Goal: Task Accomplishment & Management: Manage account settings

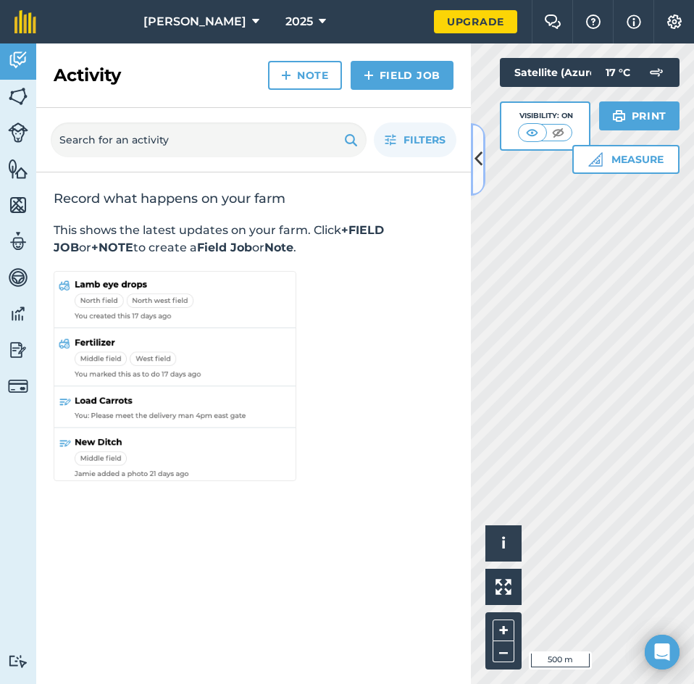
click at [472, 158] on button at bounding box center [478, 159] width 14 height 72
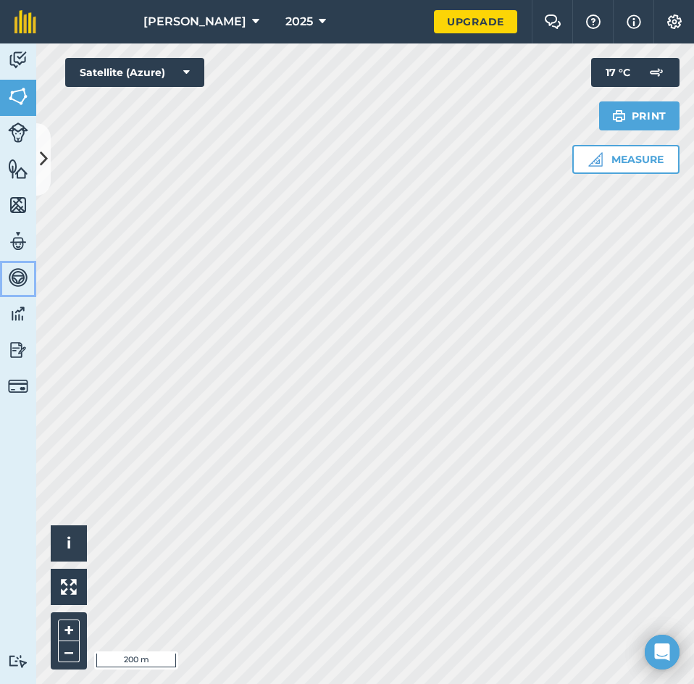
click at [5, 266] on link "Vehicles" at bounding box center [18, 279] width 36 height 36
drag, startPoint x: 41, startPoint y: 159, endPoint x: 30, endPoint y: 147, distance: 15.9
click at [41, 159] on icon at bounding box center [44, 158] width 8 height 25
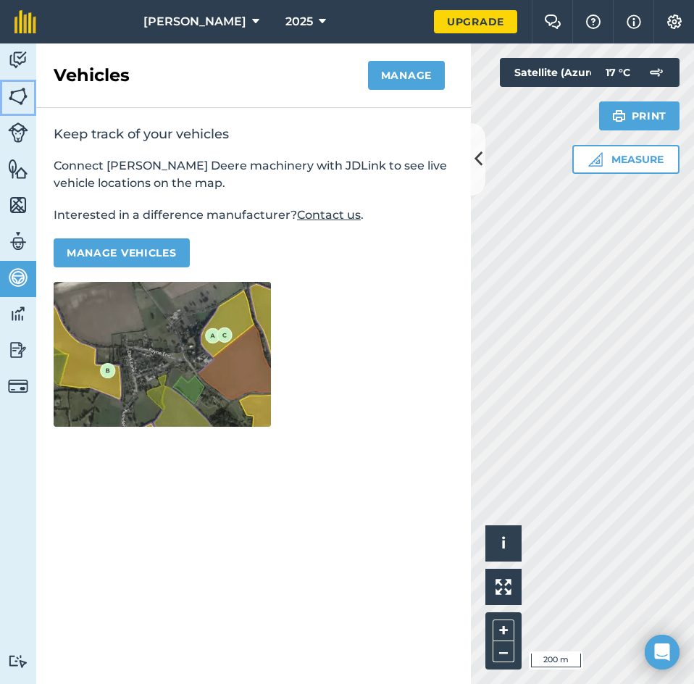
click at [8, 85] on img at bounding box center [18, 96] width 20 height 22
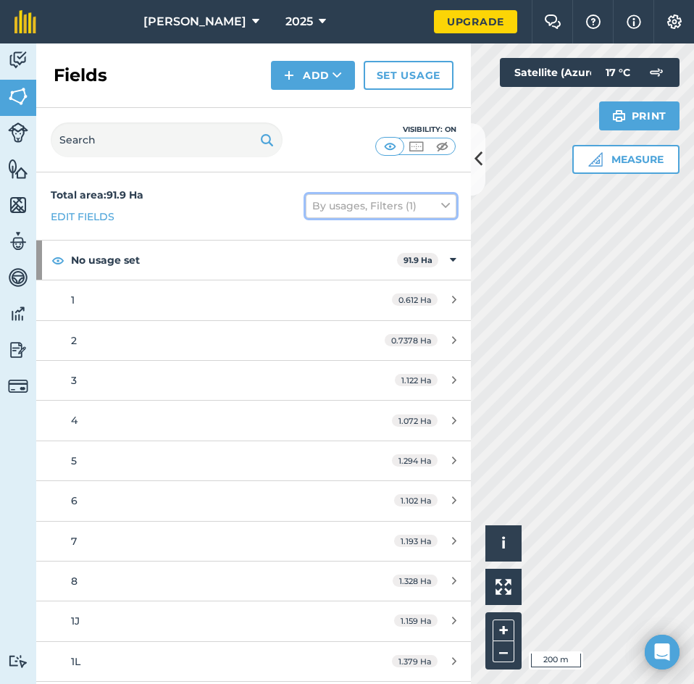
click at [416, 211] on button "By usages, Filters (1)" at bounding box center [381, 205] width 151 height 23
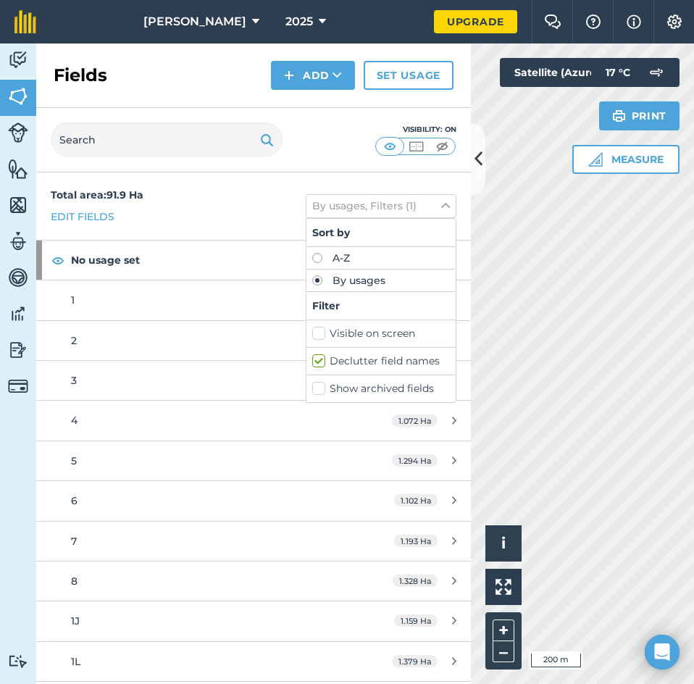
click at [345, 366] on label "Declutter field names" at bounding box center [381, 360] width 138 height 15
click at [322, 363] on input "Declutter field names" at bounding box center [316, 357] width 9 height 9
checkbox input "false"
click at [475, 157] on icon at bounding box center [478, 158] width 8 height 25
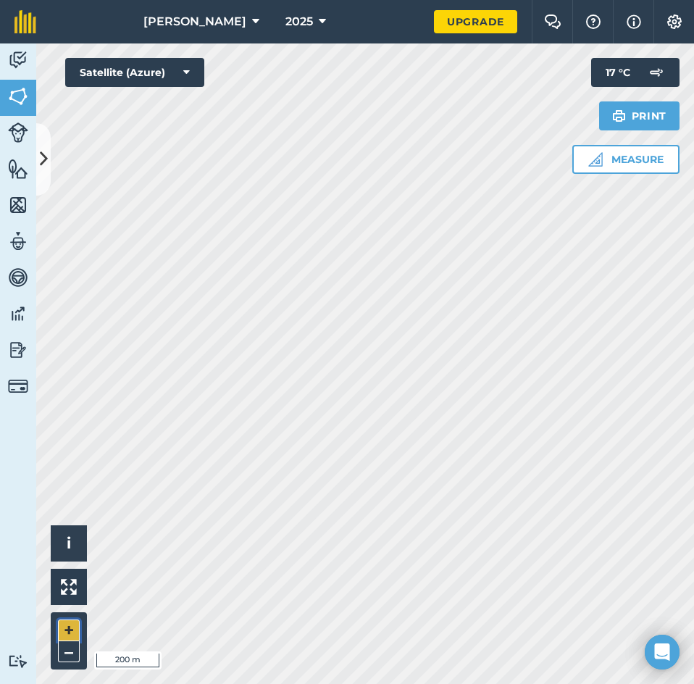
click at [60, 630] on button "+" at bounding box center [69, 630] width 22 height 22
click at [672, 20] on img at bounding box center [673, 21] width 17 height 14
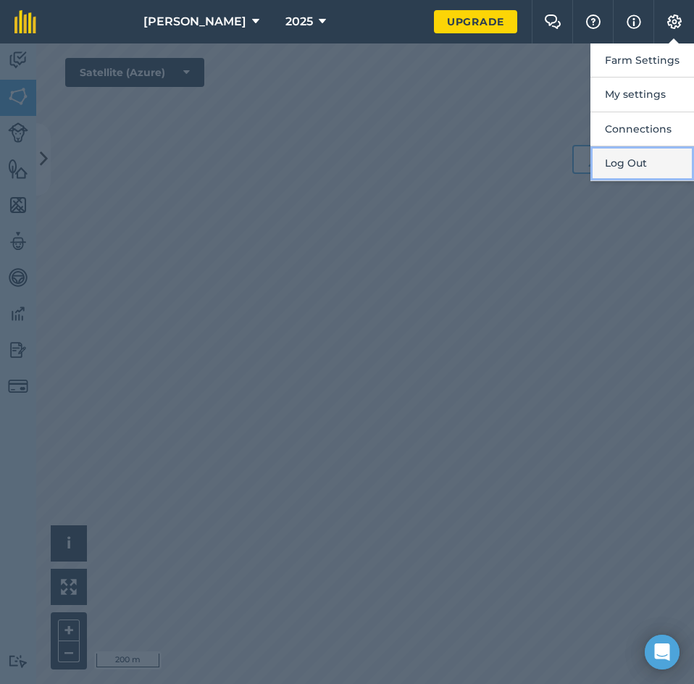
click at [645, 156] on button "Log Out" at bounding box center [642, 163] width 104 height 34
